Goal: Task Accomplishment & Management: Manage account settings

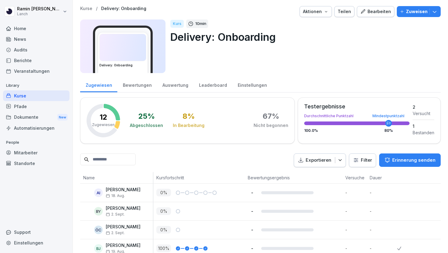
scroll to position [150, 0]
drag, startPoint x: 41, startPoint y: 108, endPoint x: 57, endPoint y: 100, distance: 18.0
click at [57, 100] on div "Library Kurse Pfade Dokumente New Automatisierungen" at bounding box center [36, 107] width 66 height 53
click at [46, 95] on div "Kurse" at bounding box center [36, 96] width 66 height 11
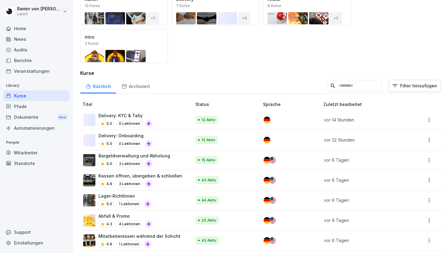
scroll to position [98, 0]
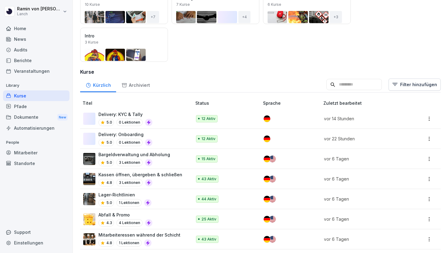
click at [162, 122] on div "Delivery: KYC & Tally 5.0 0 Lektionen" at bounding box center [134, 118] width 102 height 15
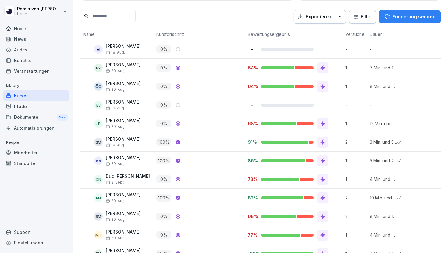
scroll to position [144, 0]
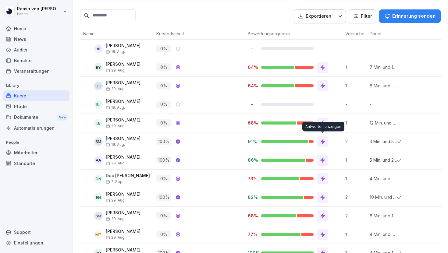
click at [320, 141] on div at bounding box center [323, 141] width 11 height 11
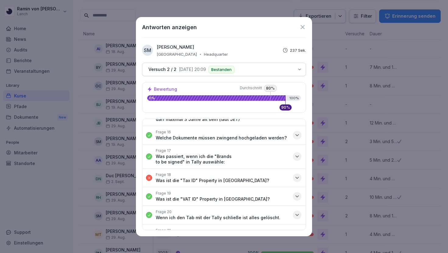
scroll to position [369, 0]
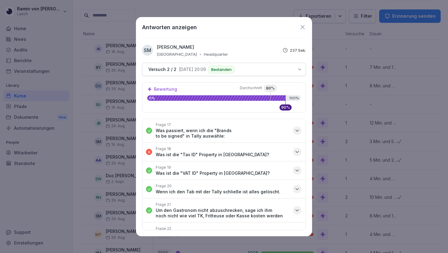
click at [303, 28] on icon at bounding box center [303, 27] width 4 height 4
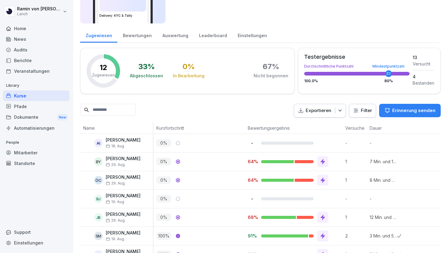
scroll to position [47, 0]
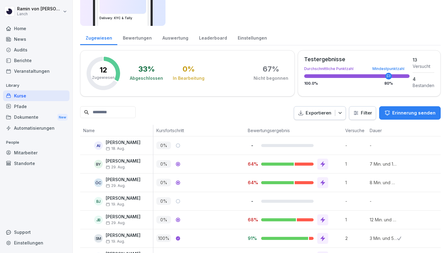
click at [203, 38] on div "Leaderboard" at bounding box center [213, 38] width 39 height 16
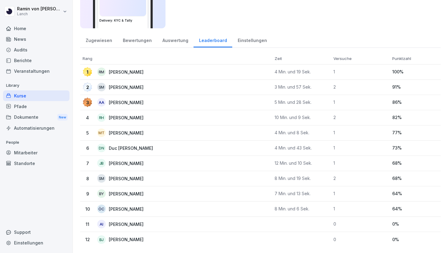
click at [97, 40] on div "Zugewiesen" at bounding box center [98, 40] width 37 height 16
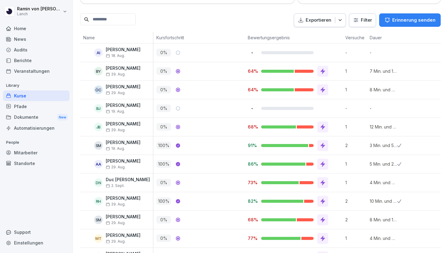
scroll to position [136, 0]
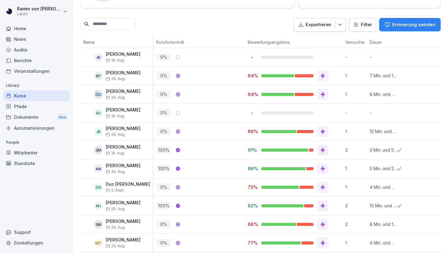
click at [326, 77] on icon at bounding box center [323, 76] width 6 height 6
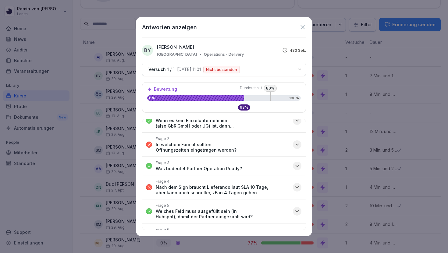
scroll to position [11, 0]
click at [271, 142] on p "In welchem Format sollten Öffnungszeiten eingetragen werden?" at bounding box center [223, 146] width 134 height 11
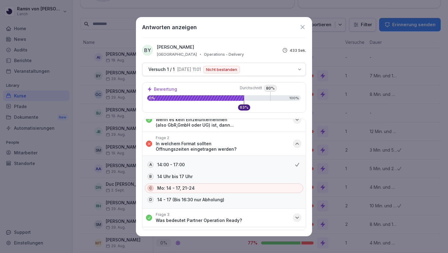
click at [271, 142] on p "In welchem Format sollten Öffnungszeiten eingetragen werden?" at bounding box center [223, 146] width 134 height 11
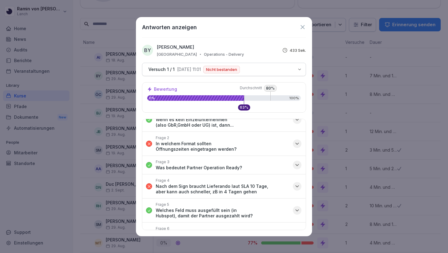
scroll to position [20, 0]
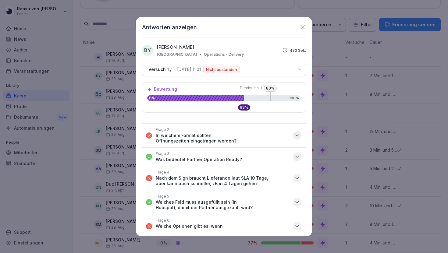
click at [270, 176] on p "Nach dem Sign braucht Lieferando laut SLA 10 Tage, aber kann auch schneller, zB…" at bounding box center [223, 181] width 134 height 11
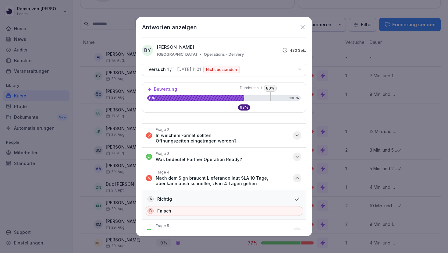
click at [270, 176] on p "Nach dem Sign braucht Lieferando laut SLA 10 Tage, aber kann auch schneller, zB…" at bounding box center [223, 181] width 134 height 11
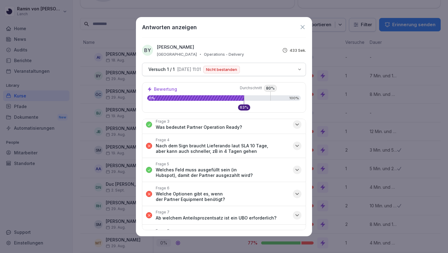
scroll to position [52, 0]
click at [272, 191] on p "Welche Optionen gibt es, wenn der Partner Equipment benötigt?" at bounding box center [223, 196] width 134 height 11
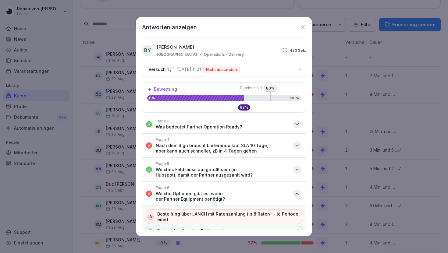
click at [272, 191] on p "Welche Optionen gibt es, wenn der Partner Equipment benötigt?" at bounding box center [223, 196] width 134 height 11
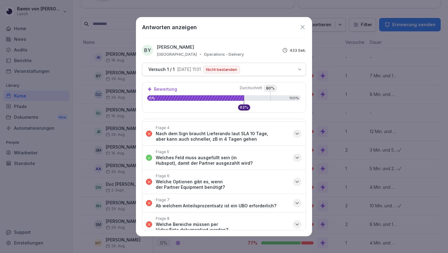
scroll to position [65, 0]
click at [273, 194] on button "Frage 7 Ab welchem Anteilsprozentsatz ist ein UBO erforderlich?" at bounding box center [223, 203] width 163 height 18
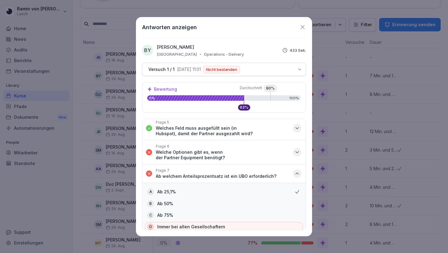
scroll to position [99, 0]
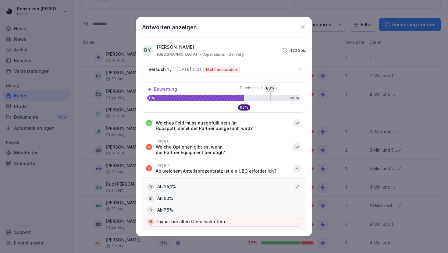
click at [264, 169] on p "Ab welchem Anteilsprozentsatz ist ein UBO erforderlich?" at bounding box center [216, 171] width 121 height 5
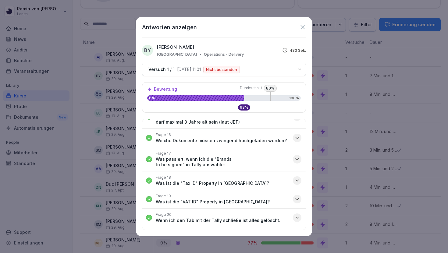
scroll to position [369, 0]
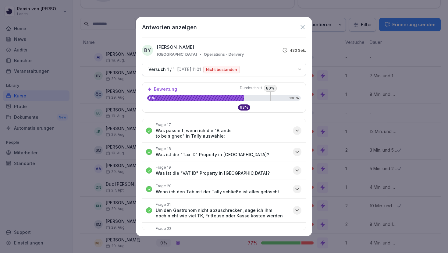
click at [267, 227] on div "Frage 22 Warum braucht man zusätzlich zu der Store number auch die Handynummer?" at bounding box center [223, 235] width 134 height 16
click at [301, 28] on icon at bounding box center [303, 27] width 7 height 7
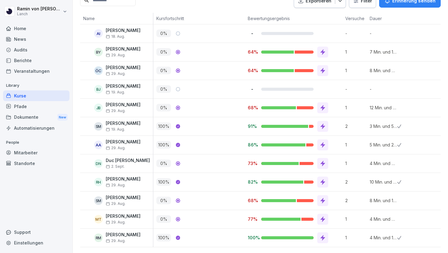
scroll to position [0, 0]
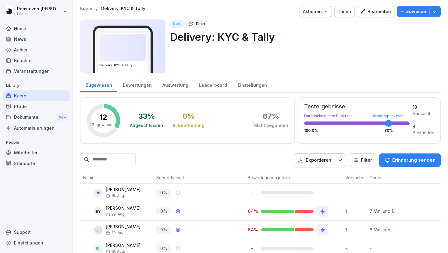
drag, startPoint x: 390, startPoint y: 124, endPoint x: 378, endPoint y: 124, distance: 11.6
click at [378, 124] on div at bounding box center [357, 124] width 106 height 4
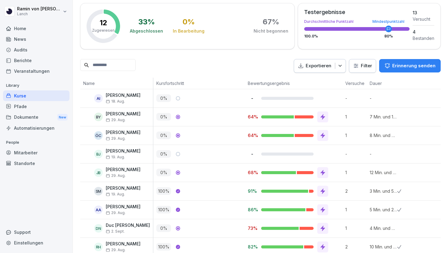
scroll to position [160, 0]
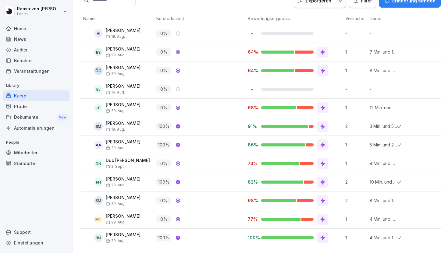
drag, startPoint x: 286, startPoint y: 201, endPoint x: 304, endPoint y: 199, distance: 18.2
click at [304, 199] on div at bounding box center [294, 201] width 67 height 11
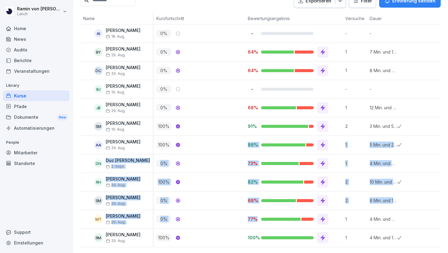
drag, startPoint x: 257, startPoint y: 220, endPoint x: 240, endPoint y: 139, distance: 82.0
click at [240, 139] on tbody "AI Anastasia Ilina 18. Aug. 0 % - - - Ausstehend BY Bünyamin Yatkin 29. Aug. 0 …" at bounding box center [321, 135] width 482 height 223
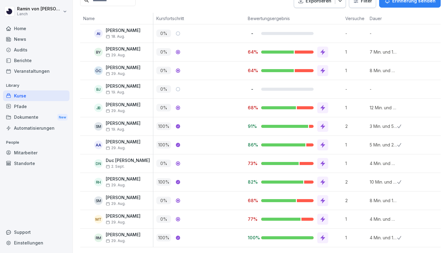
click at [240, 139] on div "100 %" at bounding box center [199, 145] width 92 height 18
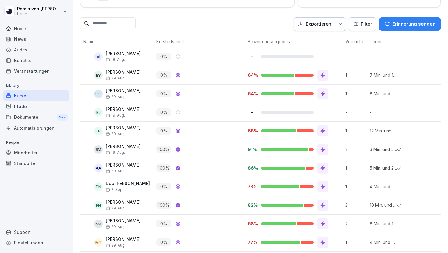
scroll to position [160, 0]
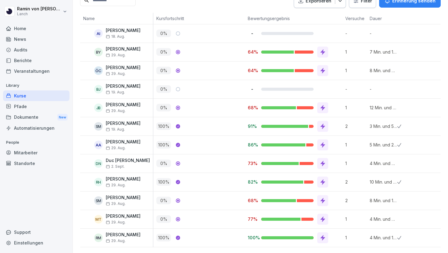
click at [24, 98] on div "Kurse" at bounding box center [36, 96] width 66 height 11
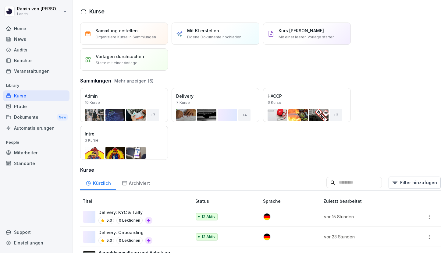
scroll to position [26, 0]
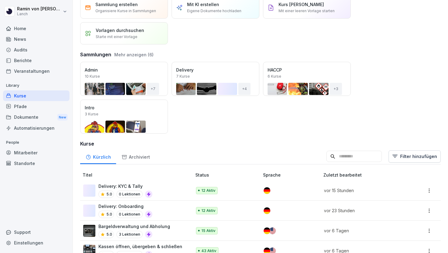
click at [163, 207] on div "Delivery: Onboarding 5.0 0 Lektionen" at bounding box center [134, 210] width 102 height 15
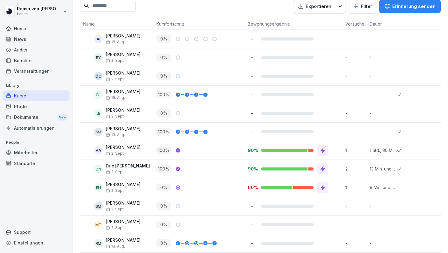
scroll to position [160, 0]
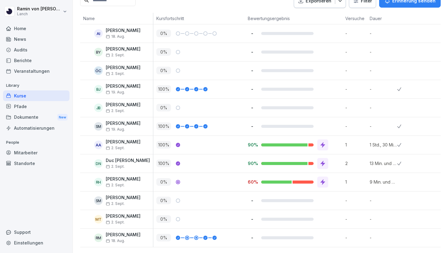
click at [34, 92] on div "Kurse" at bounding box center [36, 96] width 66 height 11
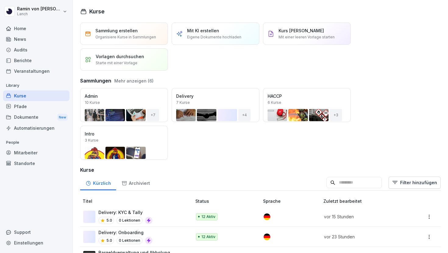
click at [160, 213] on div "Delivery: KYC & Tally 5.0 0 Lektionen" at bounding box center [134, 217] width 102 height 15
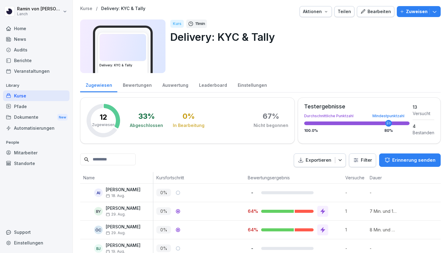
scroll to position [39, 0]
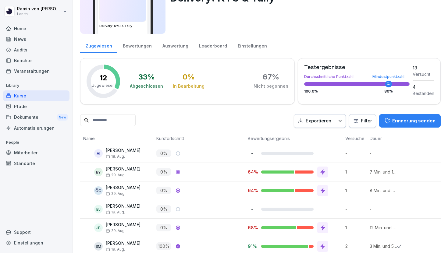
click at [28, 94] on div "Kurse" at bounding box center [36, 96] width 66 height 11
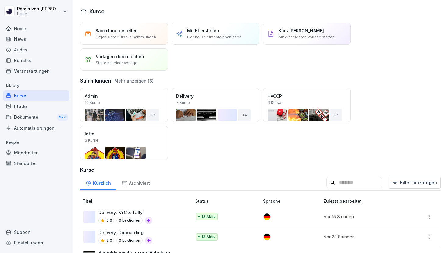
click at [166, 241] on div "Delivery: Onboarding 5.0 0 Lektionen" at bounding box center [134, 237] width 102 height 15
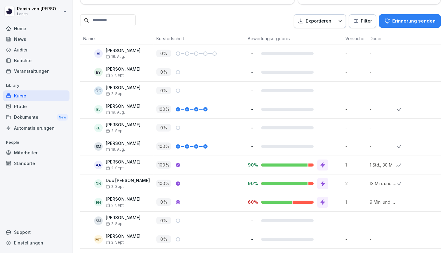
scroll to position [160, 0]
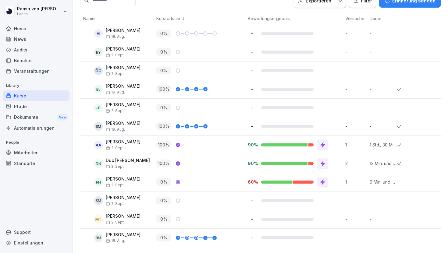
click at [250, 144] on p "90%" at bounding box center [252, 145] width 9 height 6
click at [254, 147] on p "90%" at bounding box center [252, 145] width 9 height 6
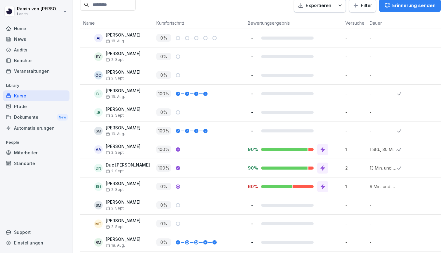
scroll to position [155, 0]
click at [49, 96] on div "Kurse" at bounding box center [36, 96] width 66 height 11
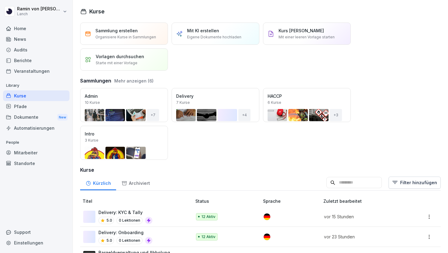
scroll to position [23, 0]
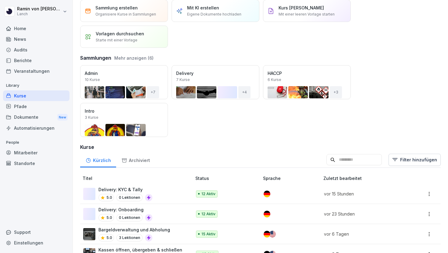
click at [118, 196] on p "0 Lektionen" at bounding box center [130, 197] width 26 height 7
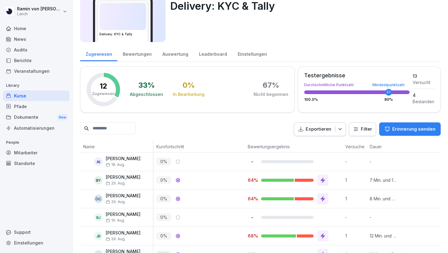
scroll to position [2, 0]
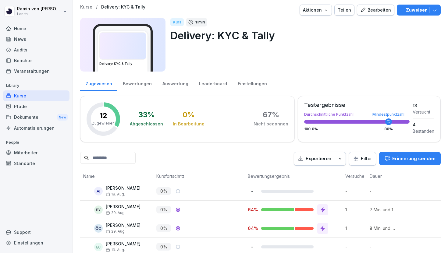
click at [38, 92] on div "Kurse" at bounding box center [36, 96] width 66 height 11
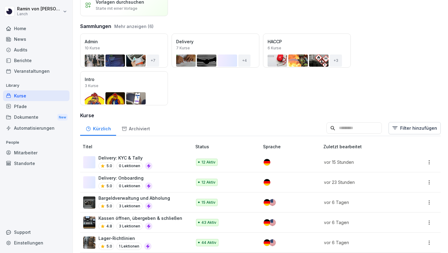
scroll to position [78, 0]
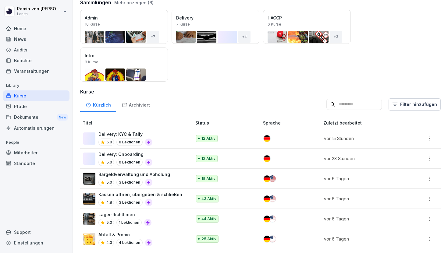
click at [156, 157] on div "Delivery: Onboarding 5.0 0 Lektionen" at bounding box center [134, 158] width 102 height 15
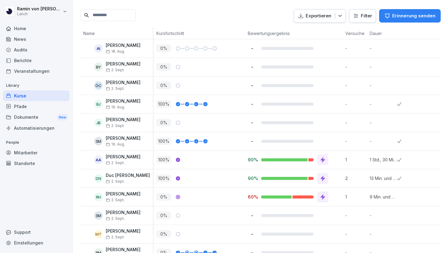
scroll to position [145, 0]
click at [322, 161] on icon at bounding box center [323, 160] width 6 height 6
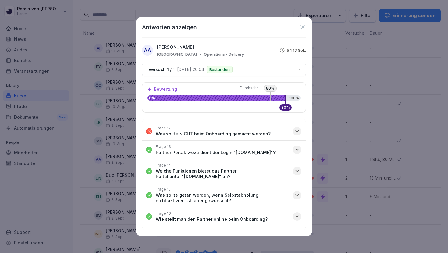
scroll to position [247, 0]
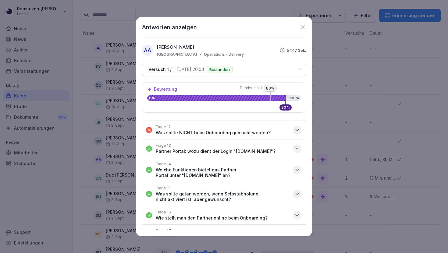
click at [234, 133] on button "Frage 12 Was sollte NICHT beim Onboarding gemacht werden?" at bounding box center [223, 130] width 163 height 18
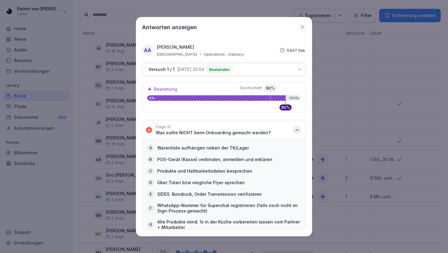
click at [234, 133] on button "Frage 12 Was sollte NICHT beim Onboarding gemacht werden?" at bounding box center [223, 130] width 163 height 18
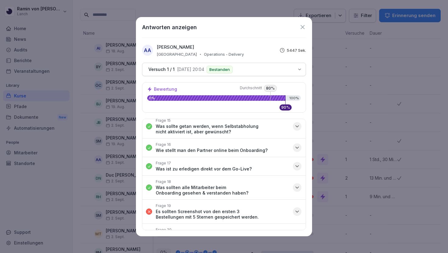
scroll to position [332, 0]
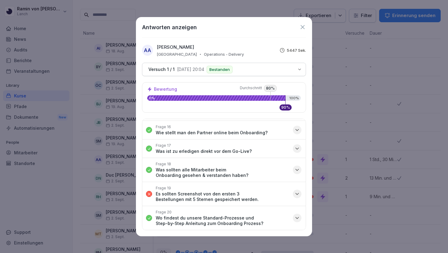
click at [304, 25] on icon at bounding box center [303, 27] width 7 height 7
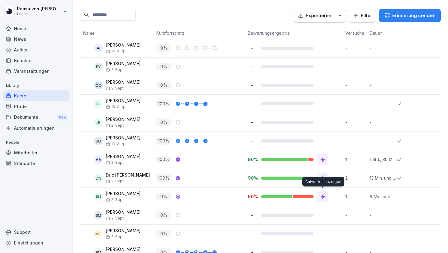
click at [322, 196] on icon at bounding box center [323, 196] width 5 height 5
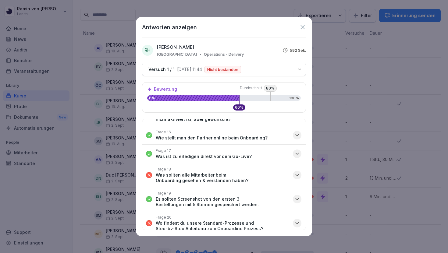
scroll to position [326, 0]
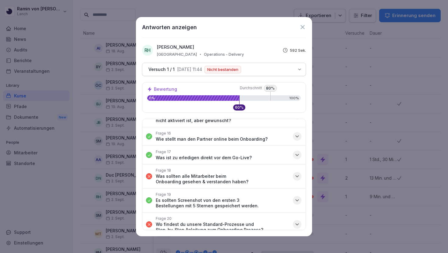
click at [305, 24] on icon at bounding box center [303, 27] width 7 height 7
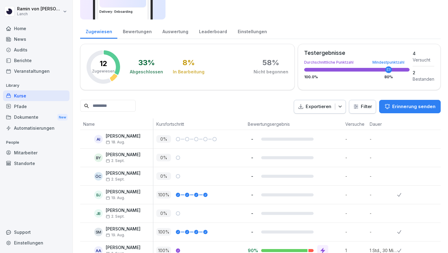
scroll to position [103, 0]
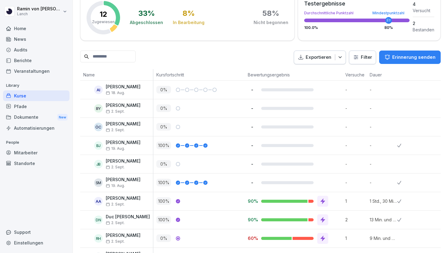
click at [398, 58] on p "Erinnerung senden" at bounding box center [414, 57] width 43 height 7
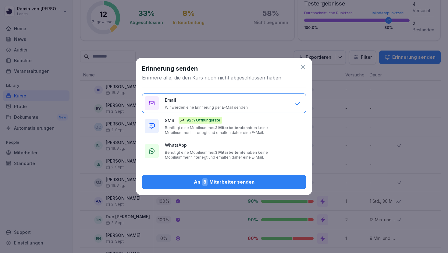
click at [279, 122] on div "SMS 92% Öffnungsrate Benötigt eine Mobilnummer. 3 Mitarbeitende haben keine Mob…" at bounding box center [227, 126] width 124 height 18
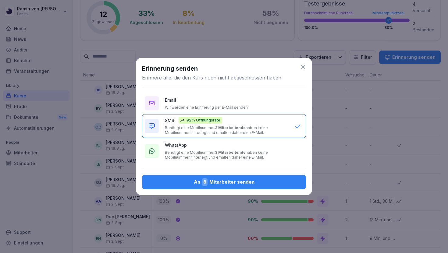
click at [304, 64] on icon at bounding box center [303, 67] width 6 height 6
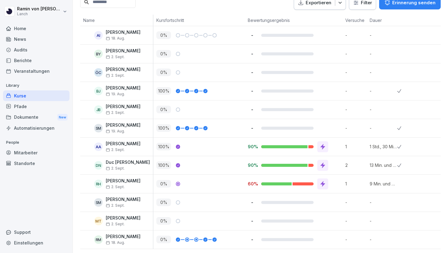
scroll to position [160, 0]
